Goal: Find specific page/section: Find specific page/section

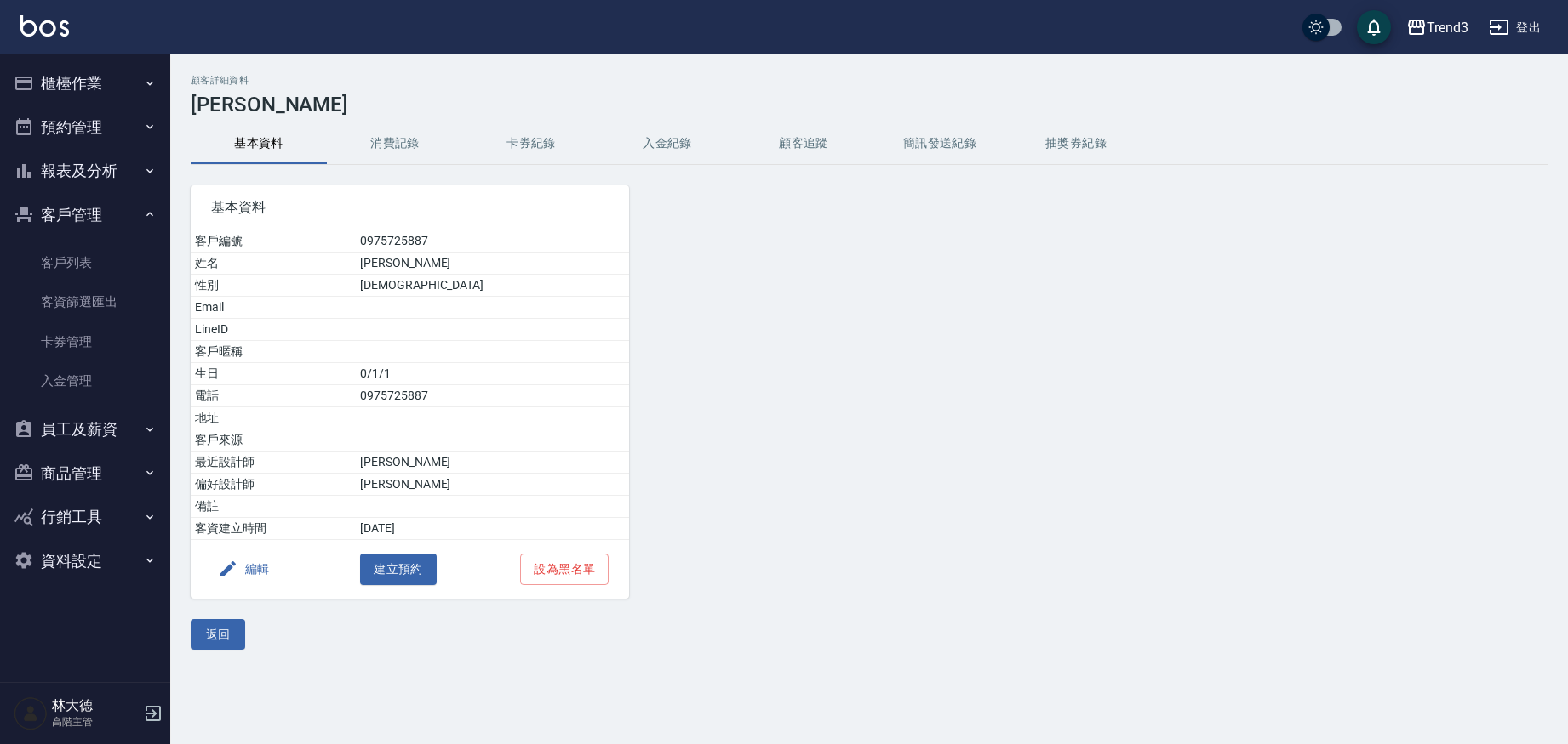
click at [71, 269] on link "客戶列表" at bounding box center [85, 262] width 156 height 39
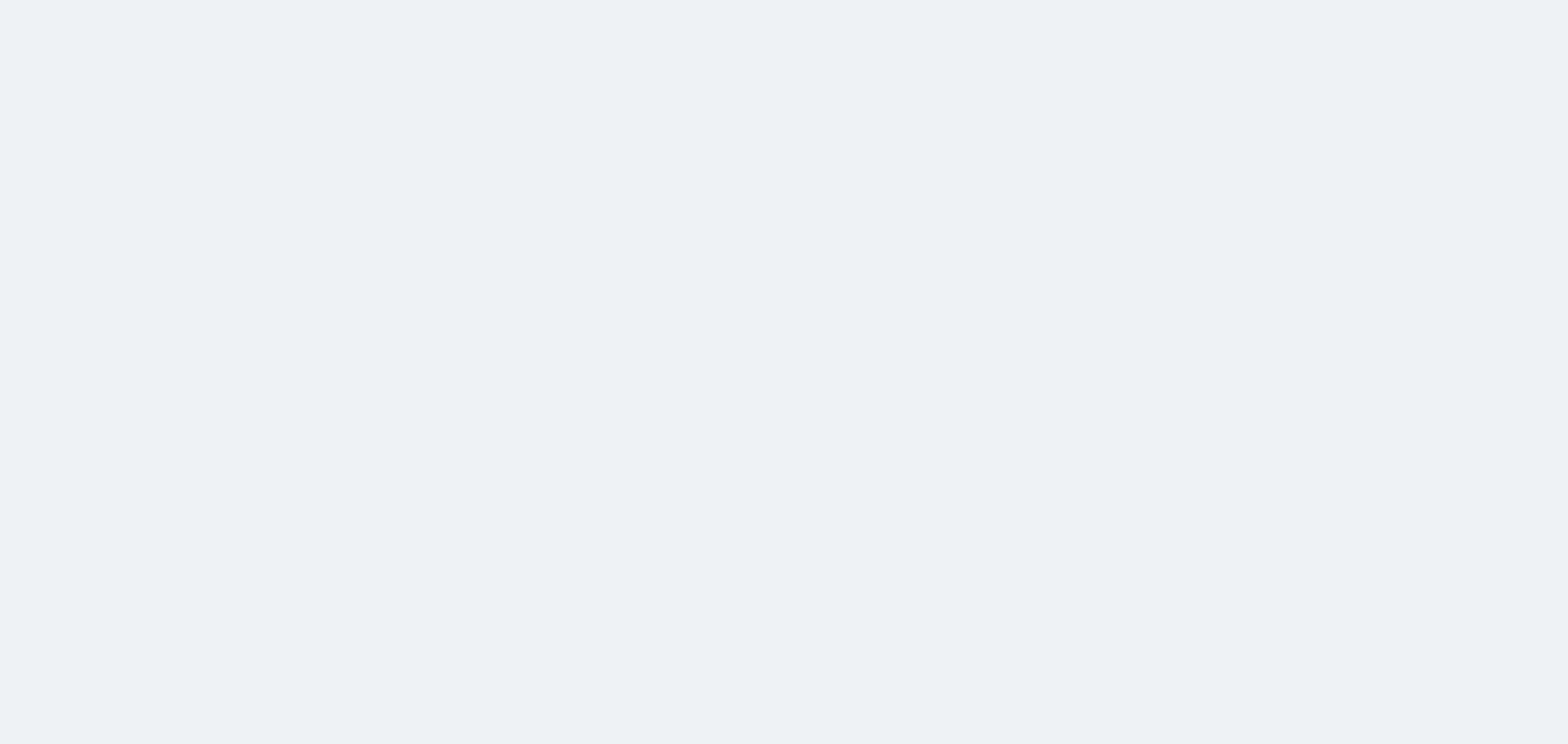
click at [97, 0] on html at bounding box center [784, 0] width 1568 height 0
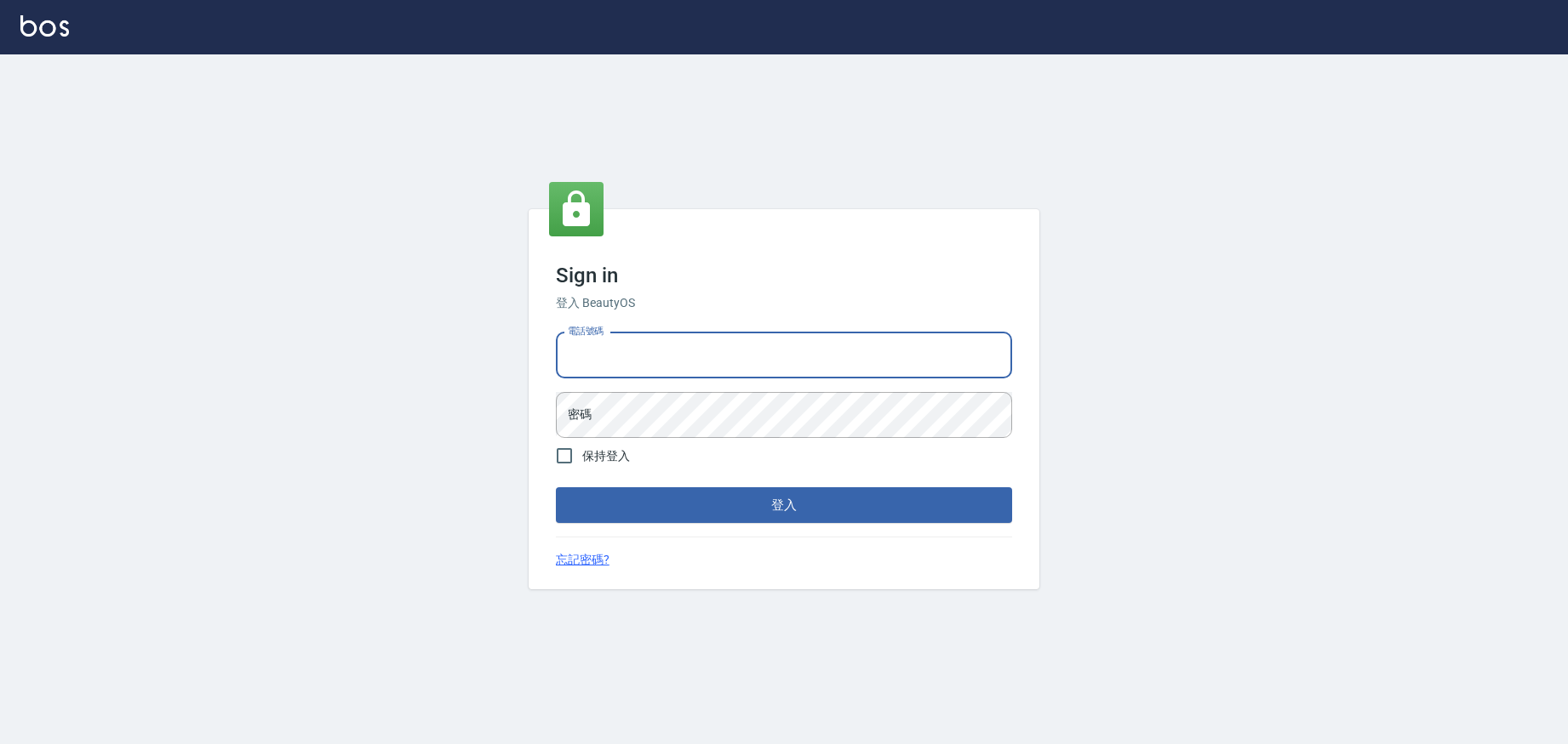
type input "0952958204"
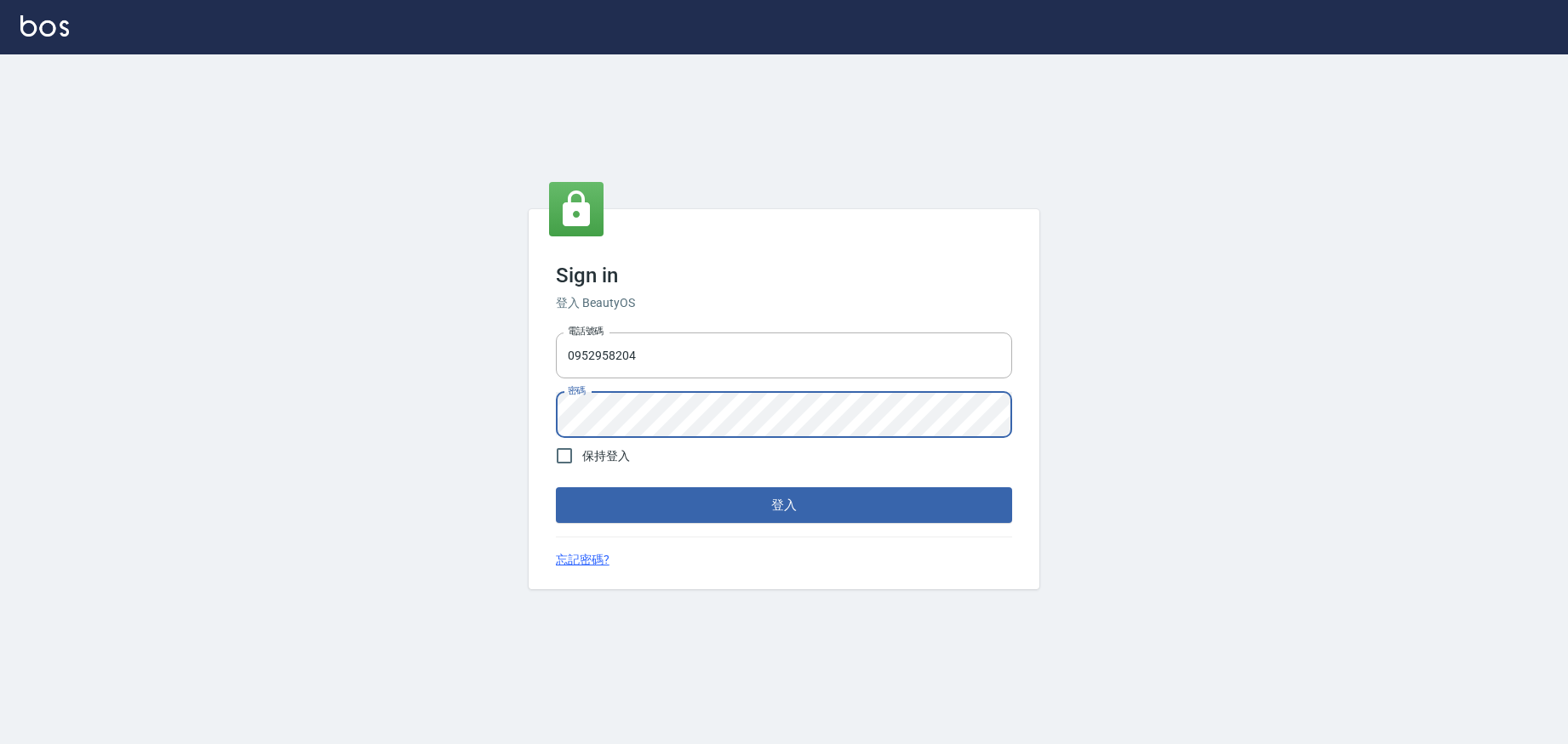
click at [640, 501] on button "登入" at bounding box center [784, 505] width 457 height 35
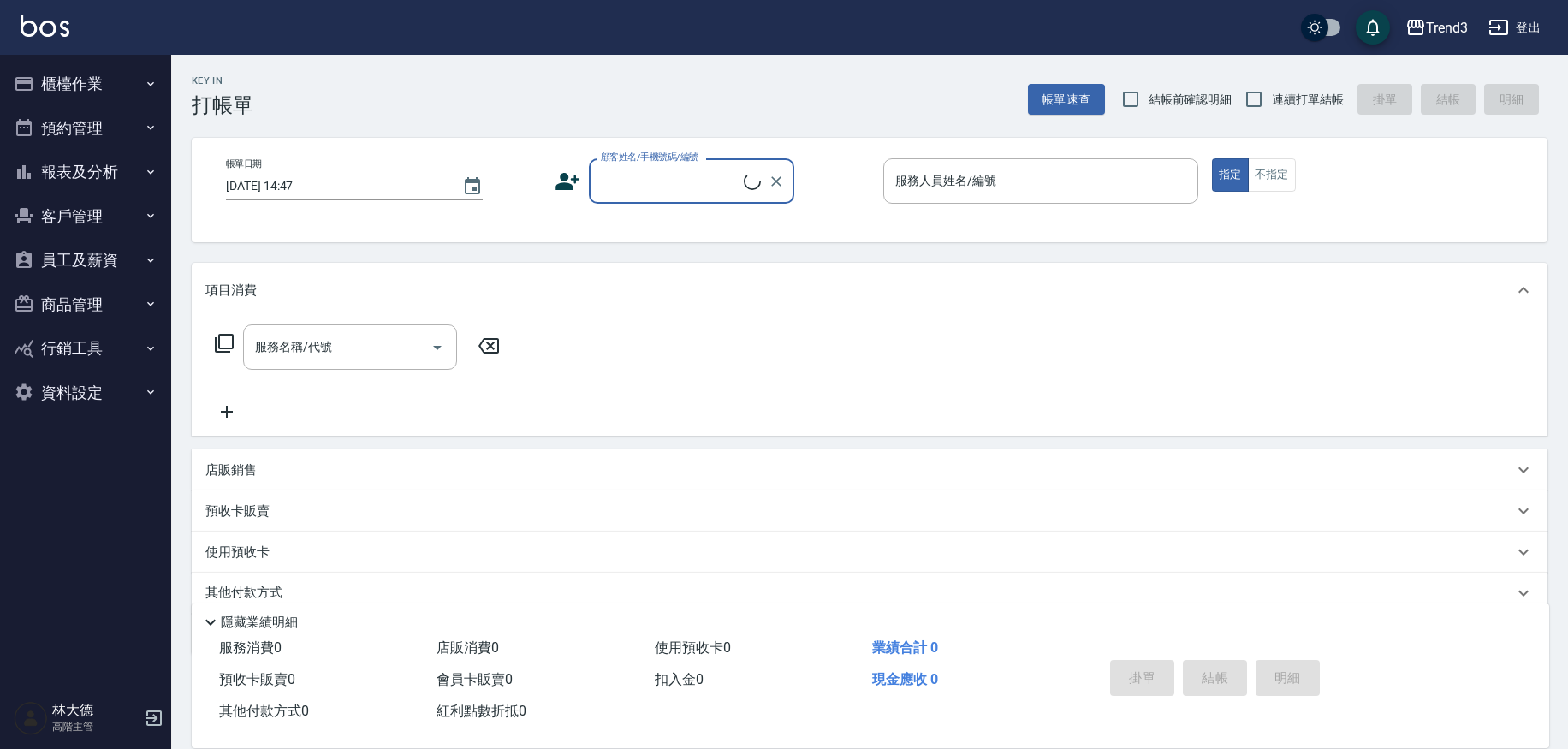
click at [70, 227] on button "客戶管理" at bounding box center [85, 217] width 157 height 44
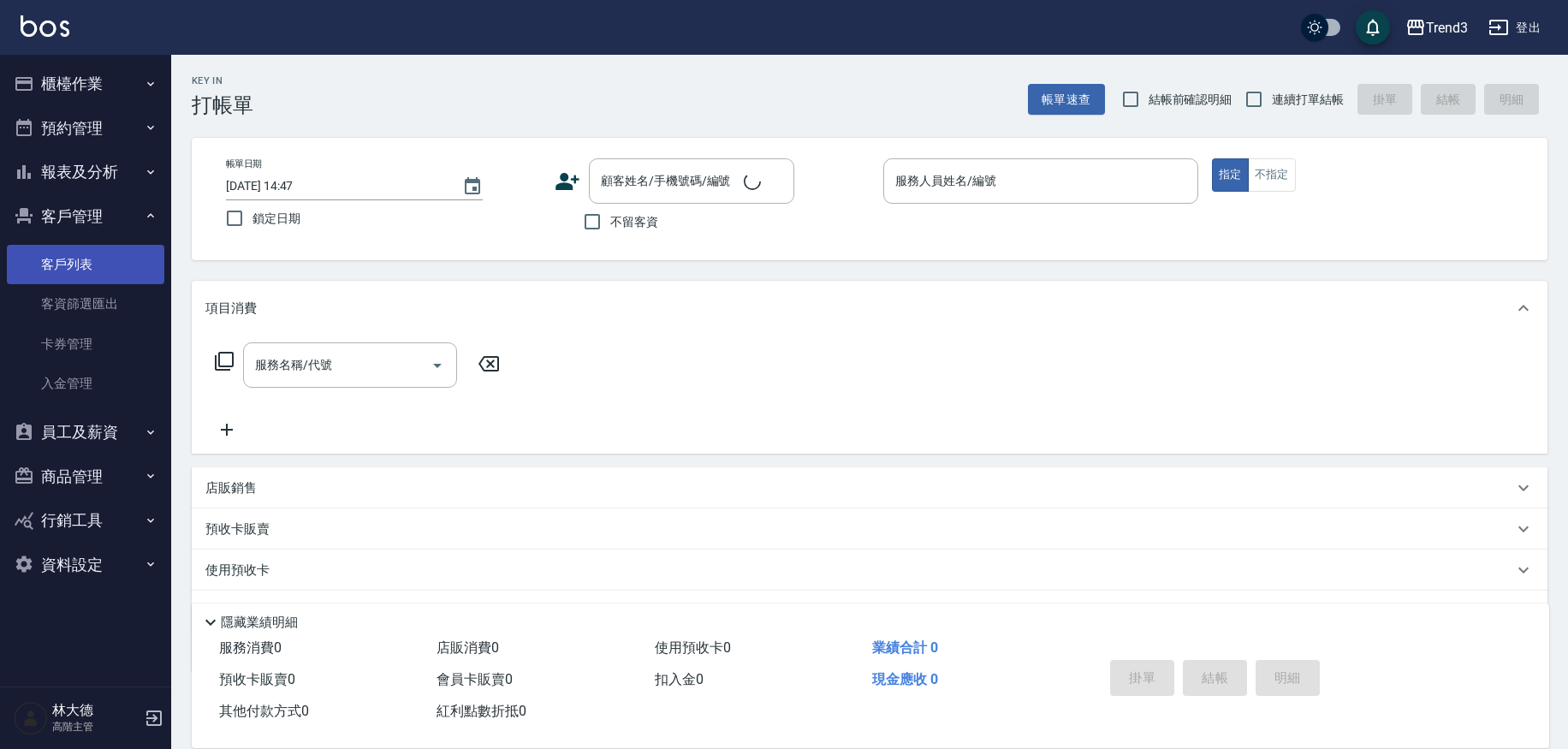
click at [76, 266] on link "客戶列表" at bounding box center [85, 264] width 157 height 39
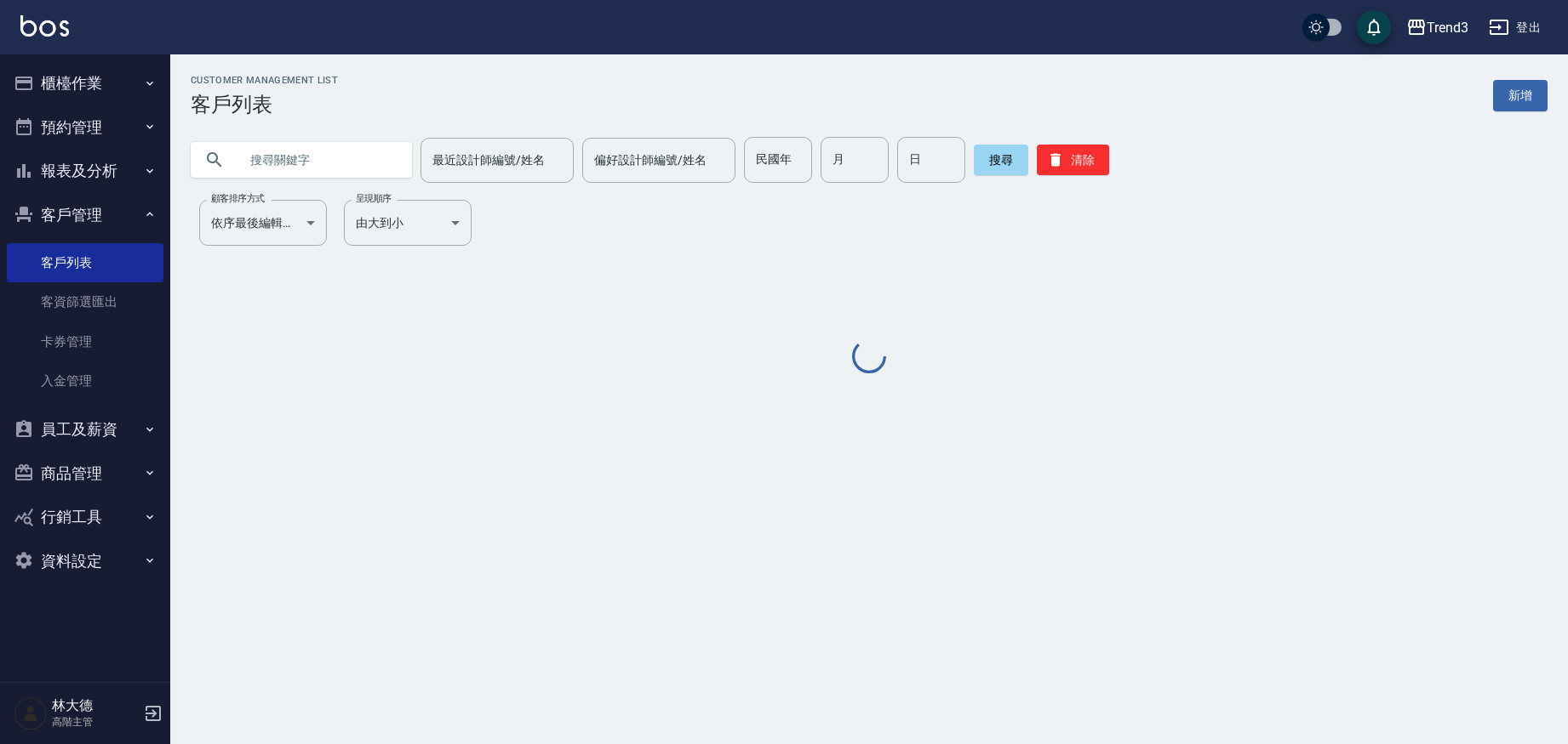
click at [306, 170] on input "text" at bounding box center [318, 160] width 160 height 46
paste input "0978522078"
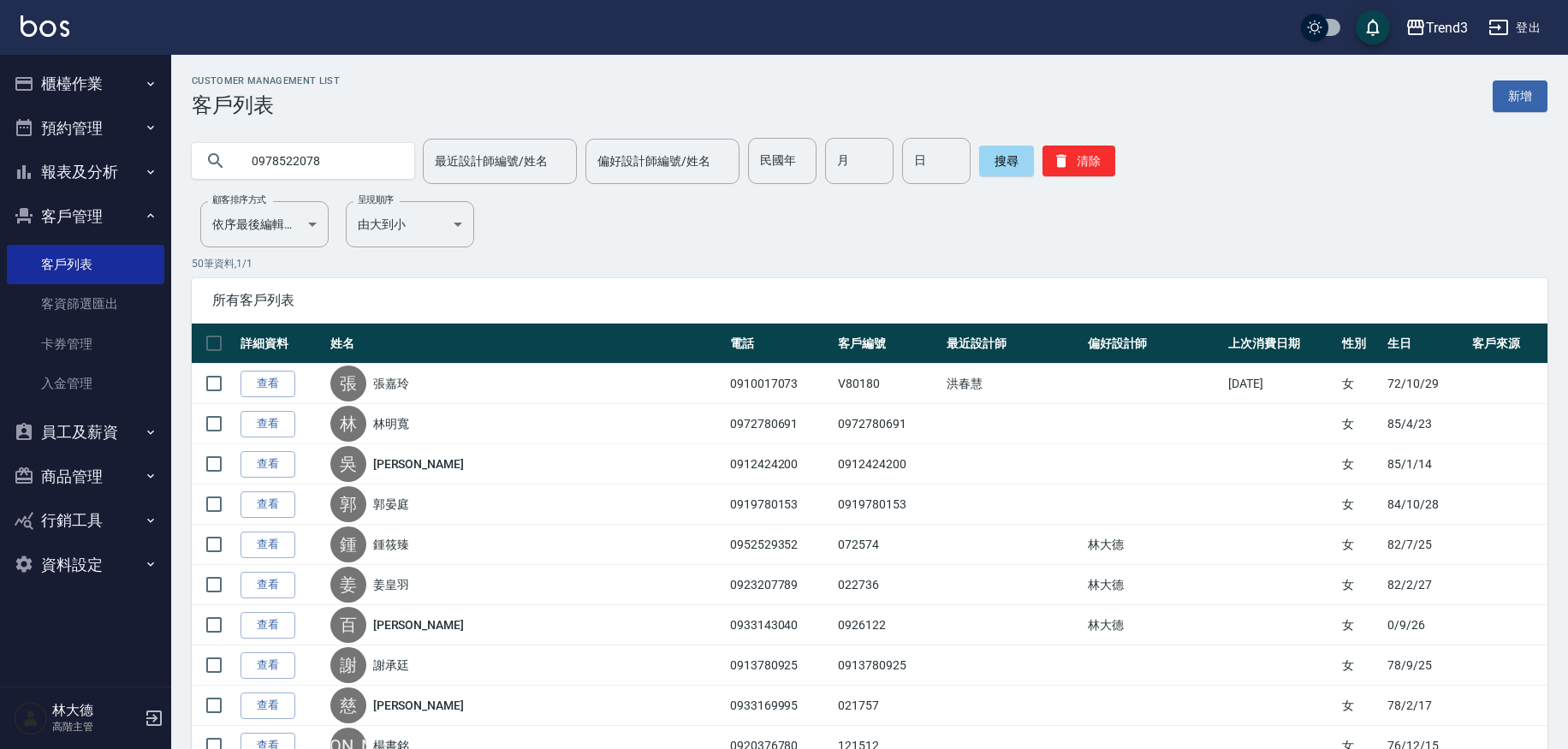
type input "0978522078"
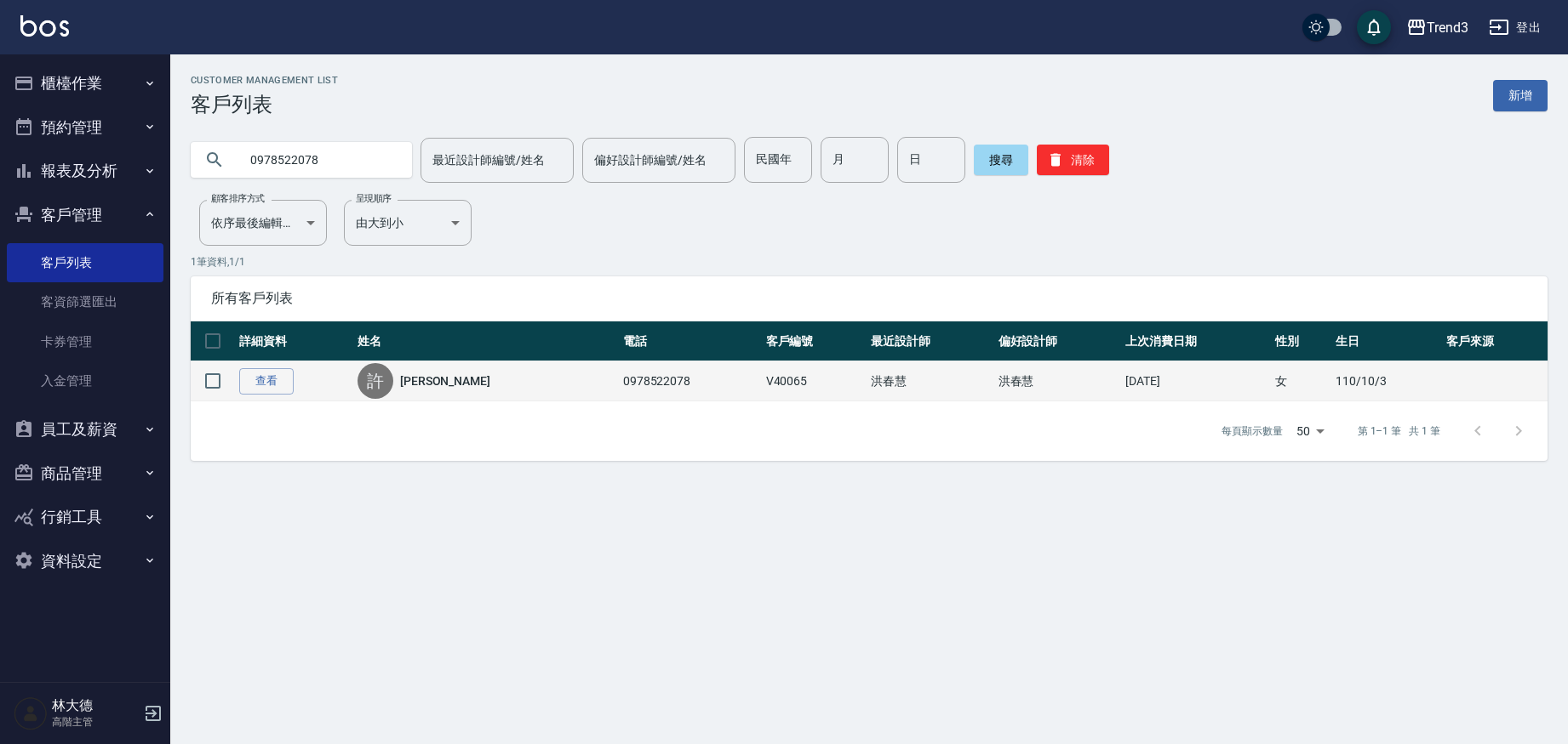
click at [427, 386] on link "[PERSON_NAME]" at bounding box center [445, 381] width 91 height 17
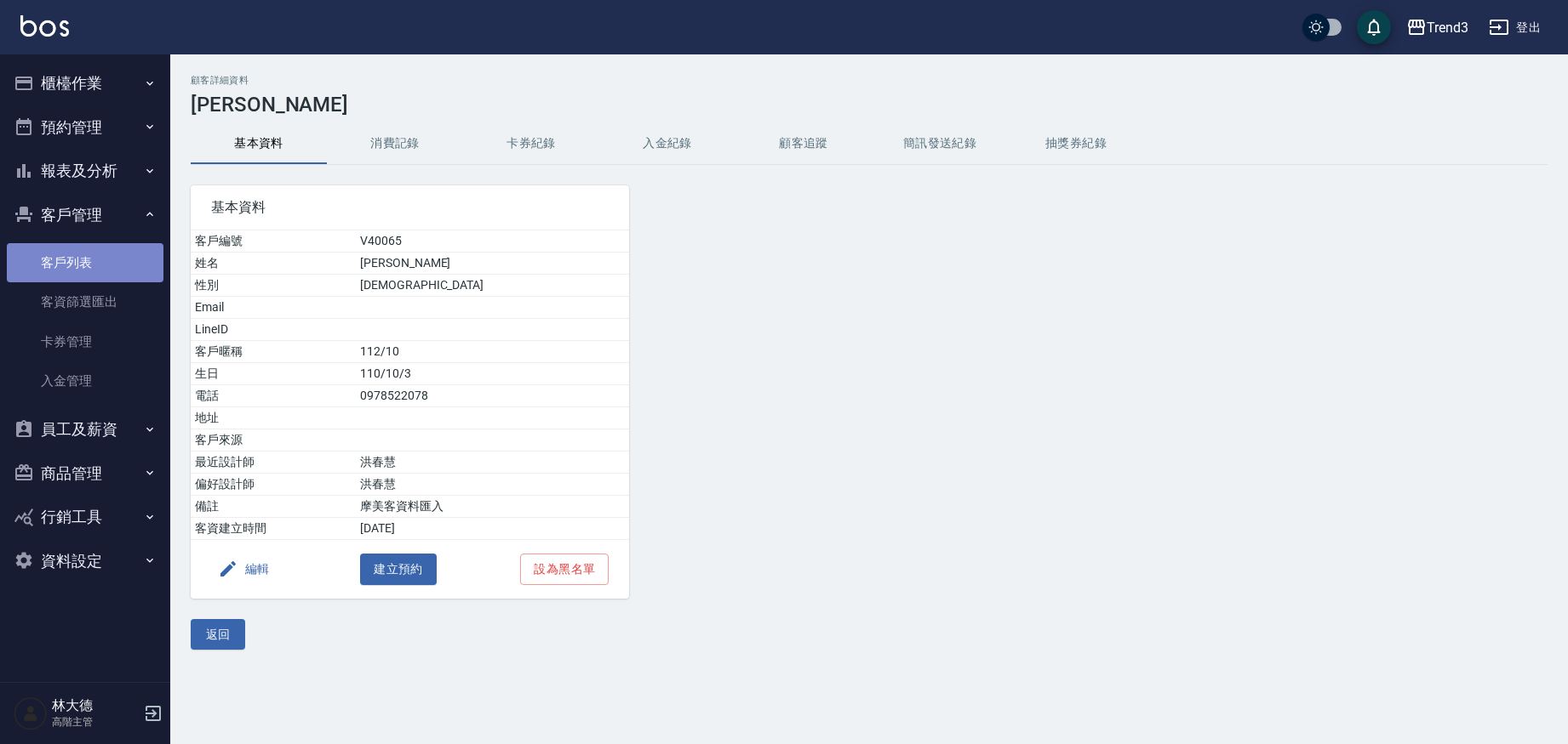
click at [56, 254] on link "客戶列表" at bounding box center [85, 262] width 156 height 39
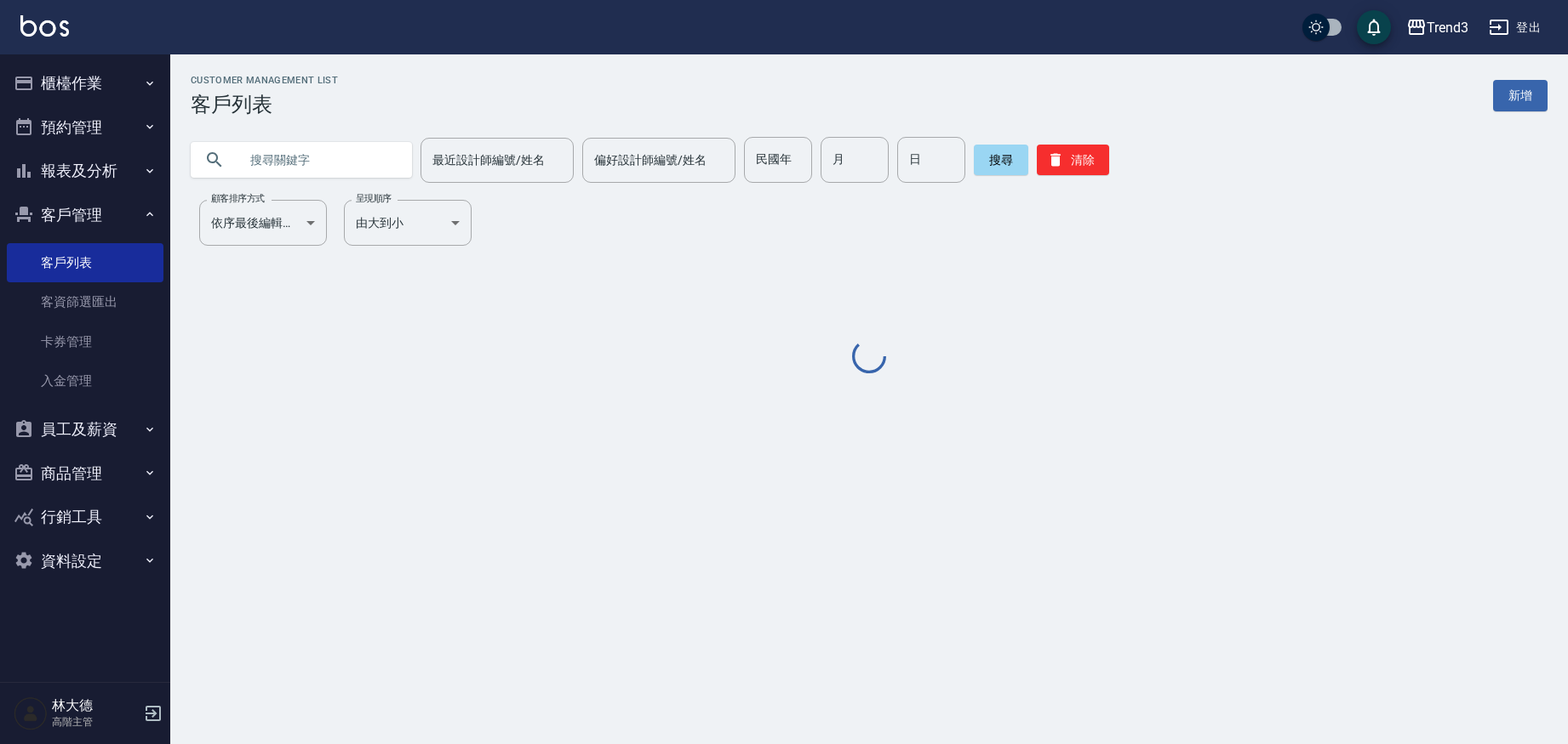
click at [293, 160] on input "text" at bounding box center [318, 160] width 160 height 46
paste input "0978359763"
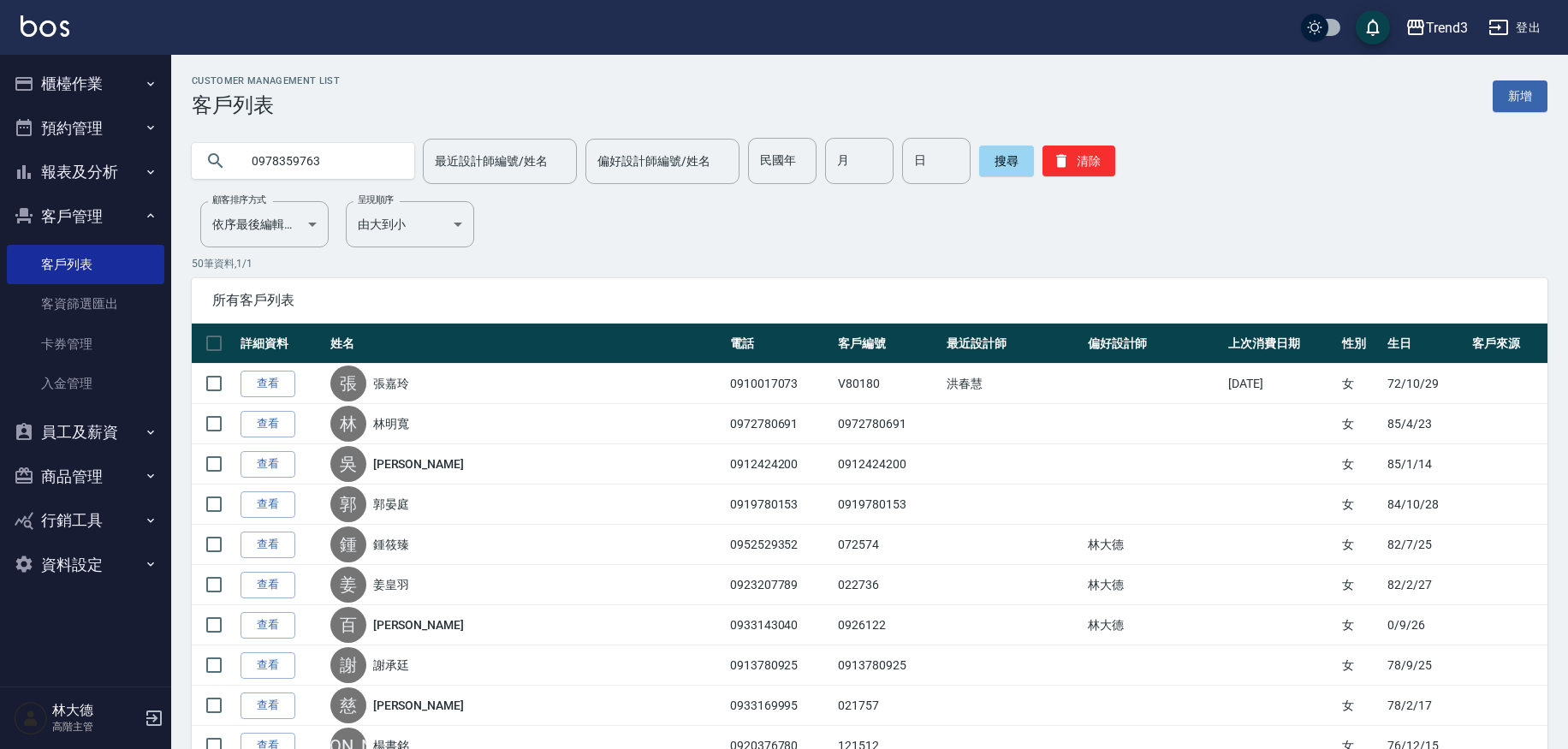
type input "0978359763"
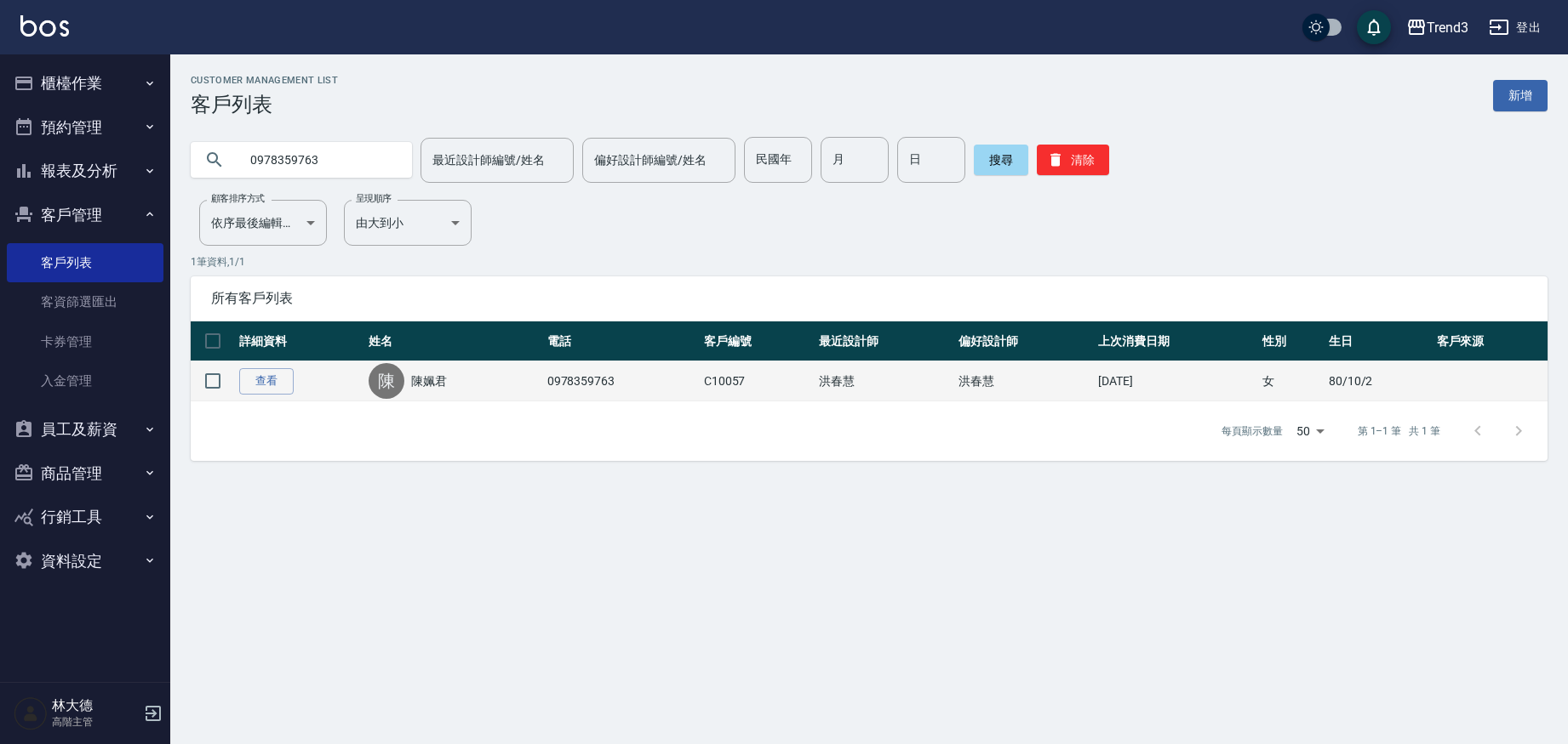
click at [423, 383] on link "陳姵君" at bounding box center [428, 381] width 35 height 17
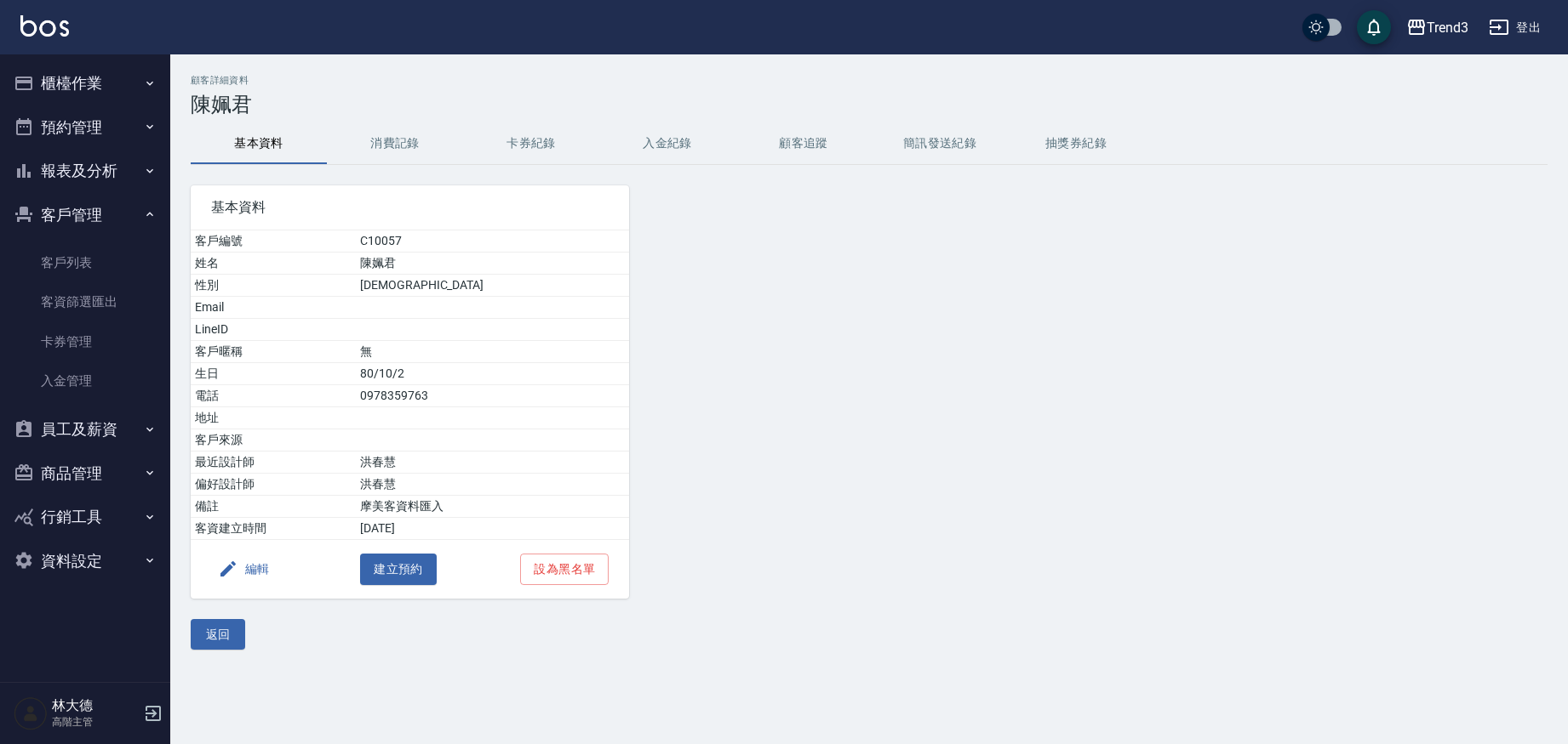
click at [417, 141] on button "消費記錄" at bounding box center [395, 143] width 136 height 41
